Goal: Information Seeking & Learning: Learn about a topic

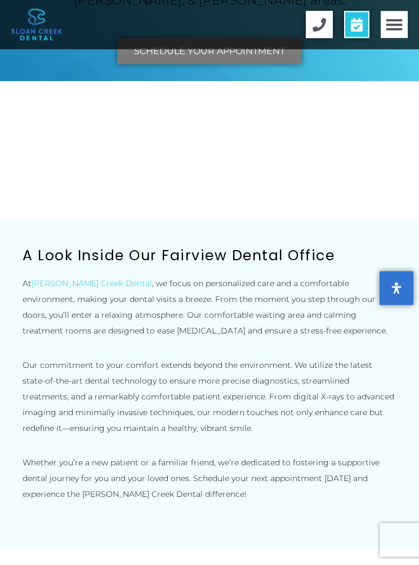
scroll to position [3726, 0]
click at [309, 204] on div "Extended Hours We offer evening and Saturday hours to accommodate your busy sch…" at bounding box center [210, 141] width 408 height 125
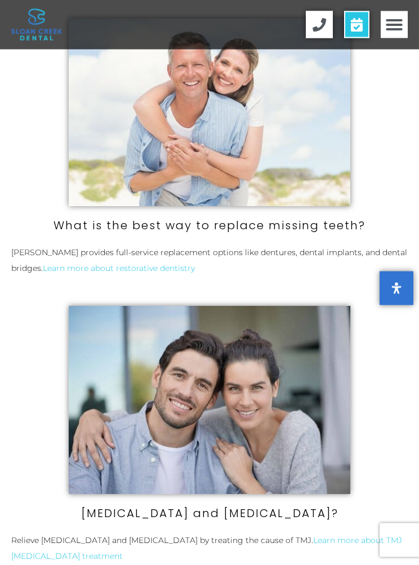
scroll to position [242, 0]
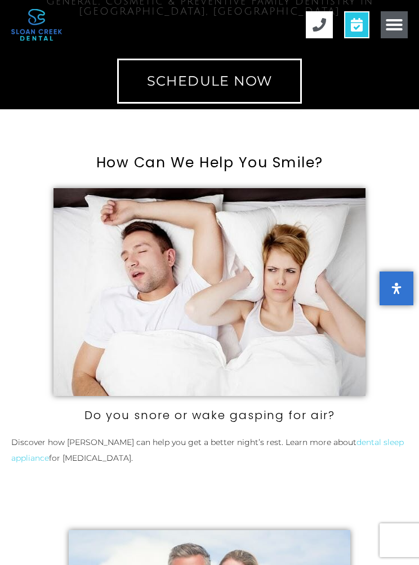
click at [393, 25] on icon "Menu Toggle" at bounding box center [395, 25] width 18 height 18
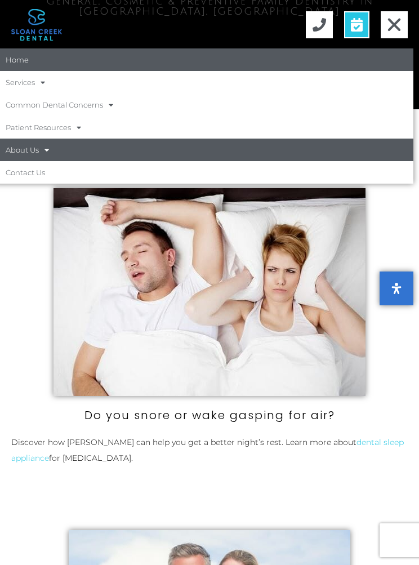
click at [41, 150] on span at bounding box center [44, 150] width 10 height 19
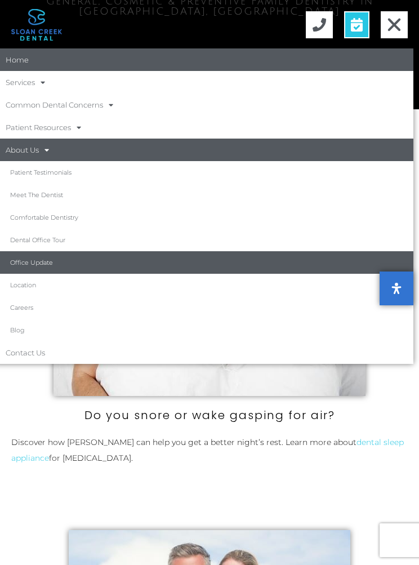
click at [45, 263] on link "Office Update" at bounding box center [203, 262] width 419 height 23
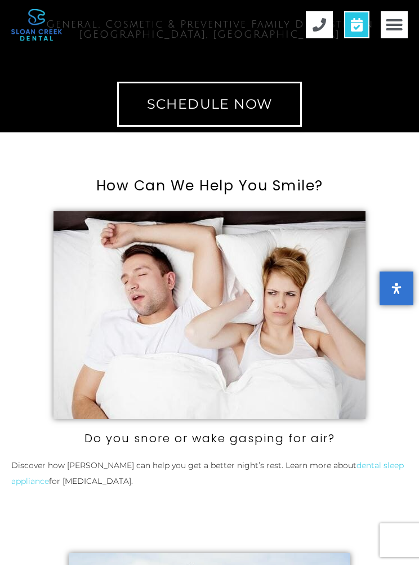
scroll to position [218, 0]
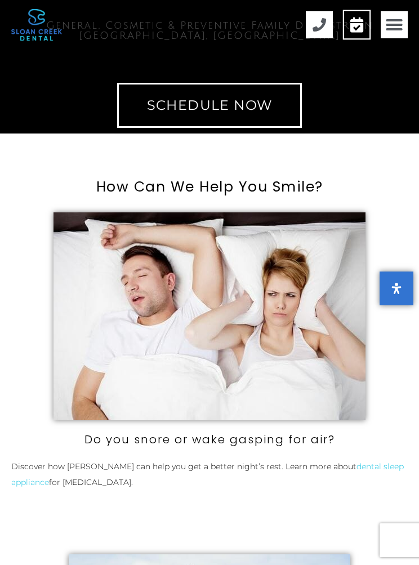
click at [363, 25] on icon at bounding box center [357, 24] width 13 height 15
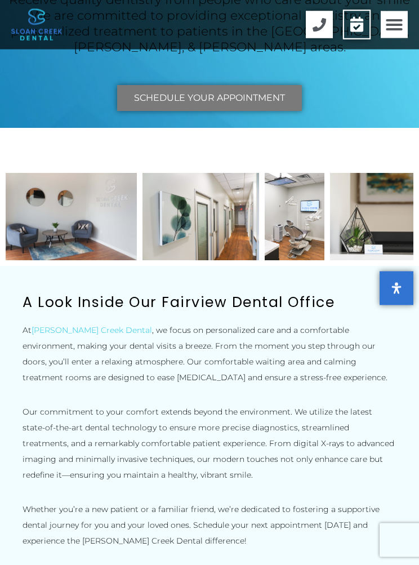
scroll to position [3679, 0]
click at [243, 203] on p "Extended Hours" at bounding box center [209, 189] width 397 height 27
click at [216, 160] on icon at bounding box center [210, 145] width 28 height 28
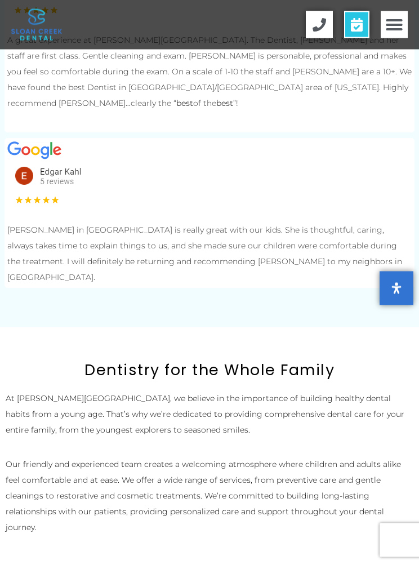
scroll to position [6057, 0]
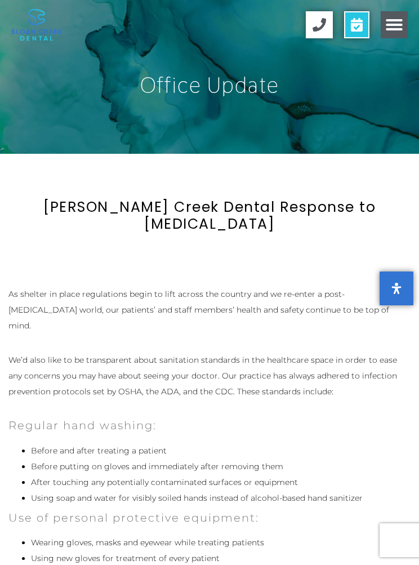
click at [392, 19] on icon "Menu Toggle" at bounding box center [395, 25] width 18 height 18
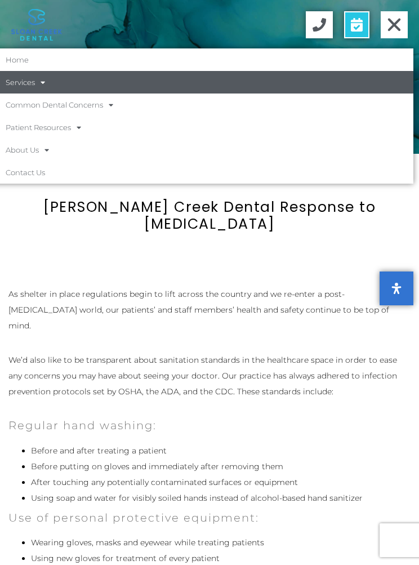
click at [41, 83] on span at bounding box center [40, 82] width 10 height 19
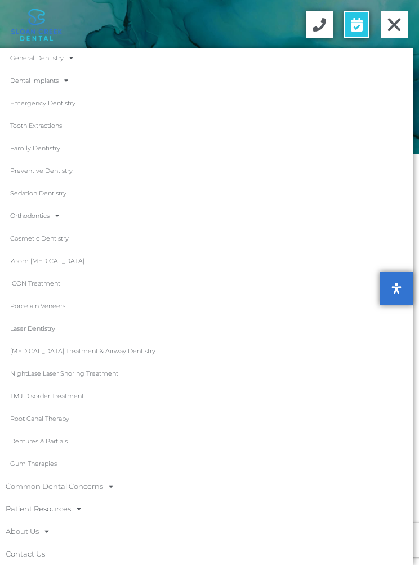
scroll to position [47, 0]
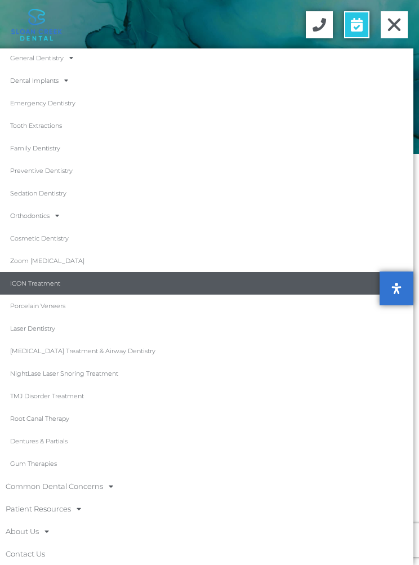
click at [47, 283] on link "ICON Treatment" at bounding box center [203, 283] width 419 height 23
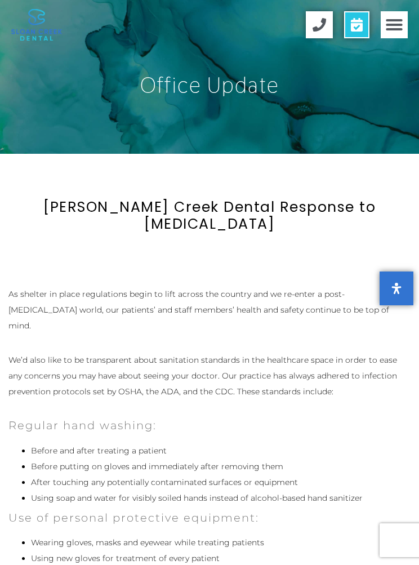
scroll to position [80, 0]
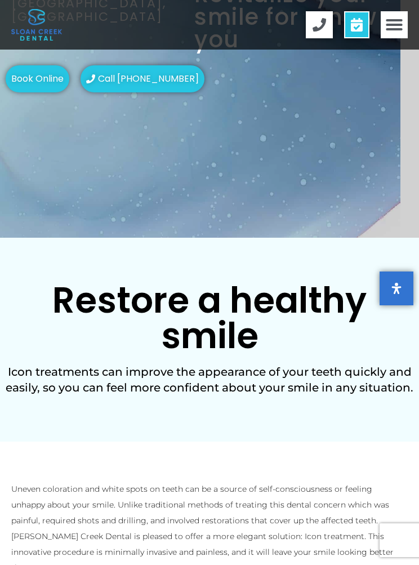
scroll to position [147, 0]
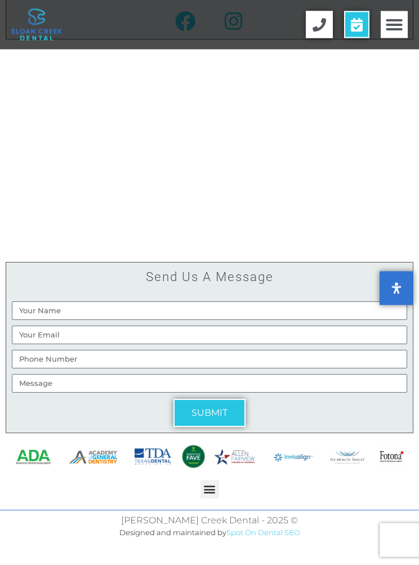
scroll to position [4926, 0]
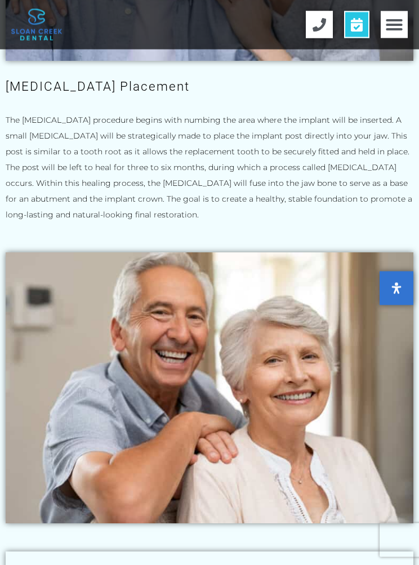
scroll to position [3229, 0]
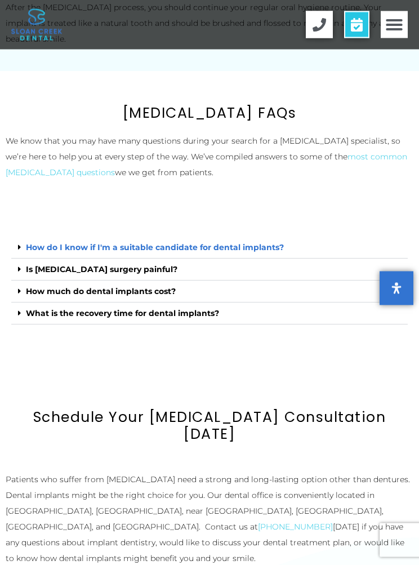
click at [275, 243] on link "How do I know if I'm a suitable candidate for dental implants?" at bounding box center [155, 248] width 258 height 10
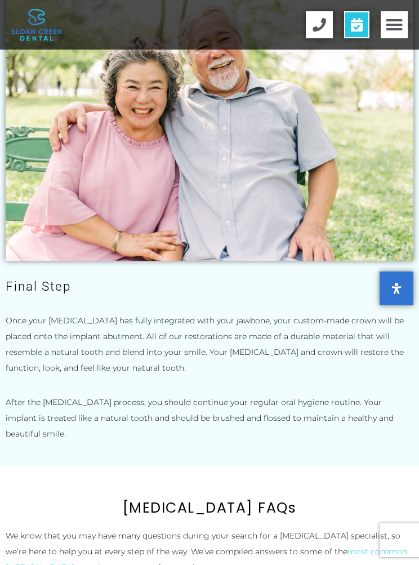
scroll to position [3790, 0]
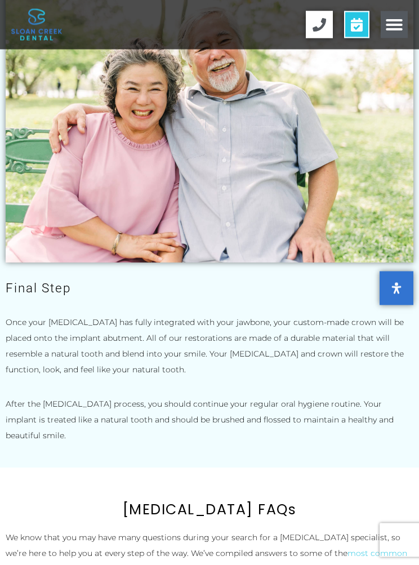
click at [396, 28] on icon "Menu Toggle" at bounding box center [395, 25] width 18 height 18
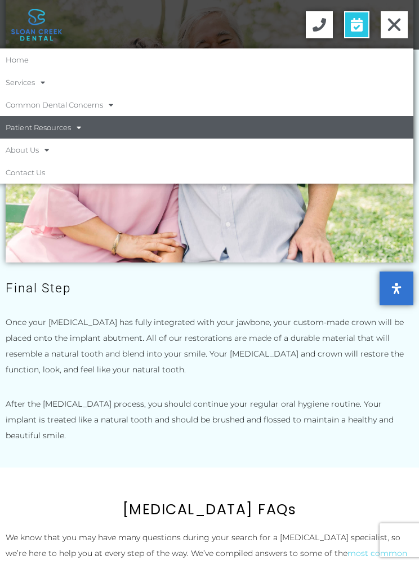
click at [69, 136] on link "Patient Resources" at bounding box center [203, 127] width 419 height 23
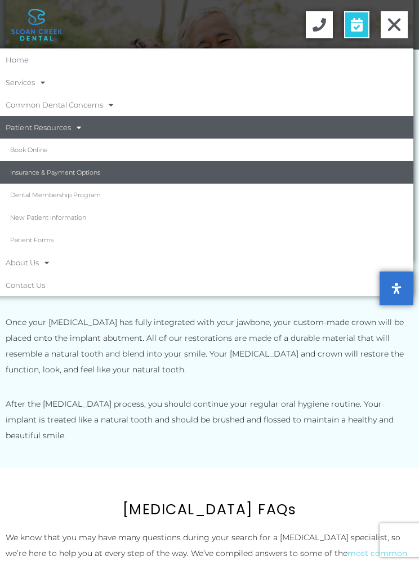
click at [95, 174] on link "Insurance & Payment Options" at bounding box center [203, 172] width 419 height 23
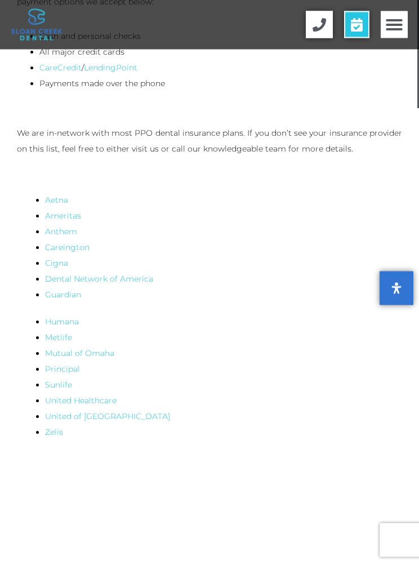
scroll to position [276, 0]
click at [100, 405] on link "United Healthcare" at bounding box center [81, 401] width 72 height 10
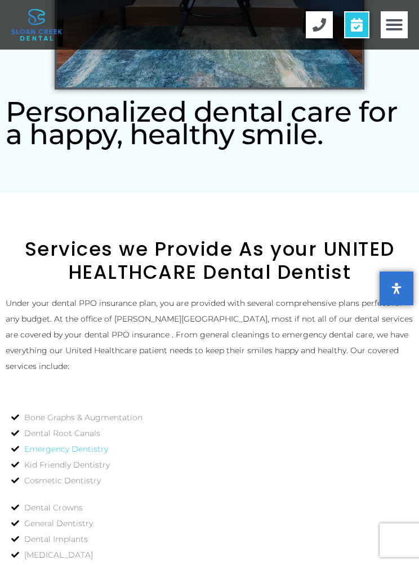
scroll to position [2894, 0]
